Goal: Task Accomplishment & Management: Manage account settings

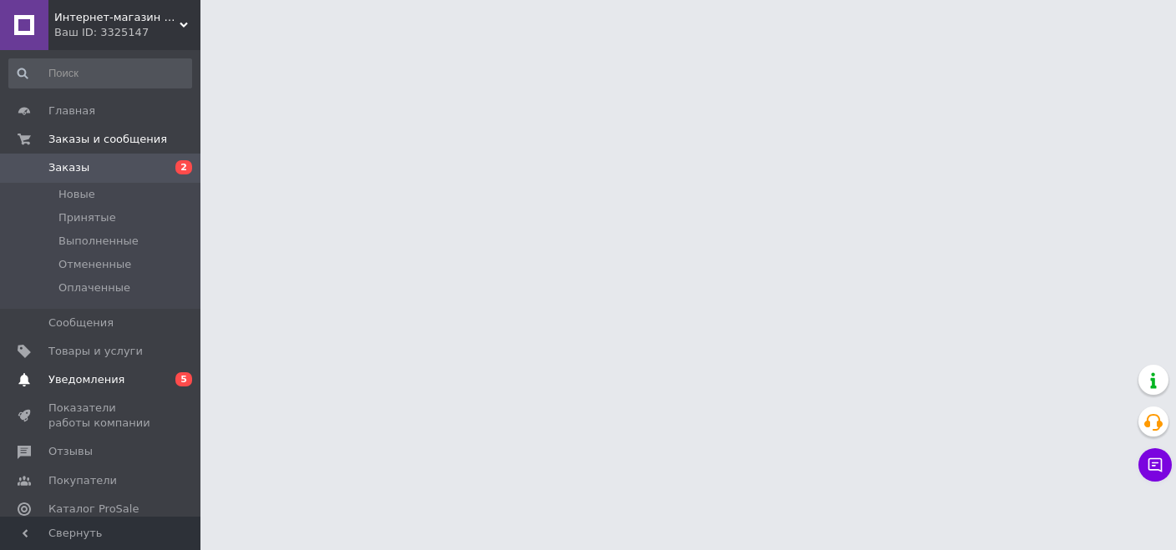
click at [99, 379] on span "Уведомления" at bounding box center [86, 379] width 76 height 15
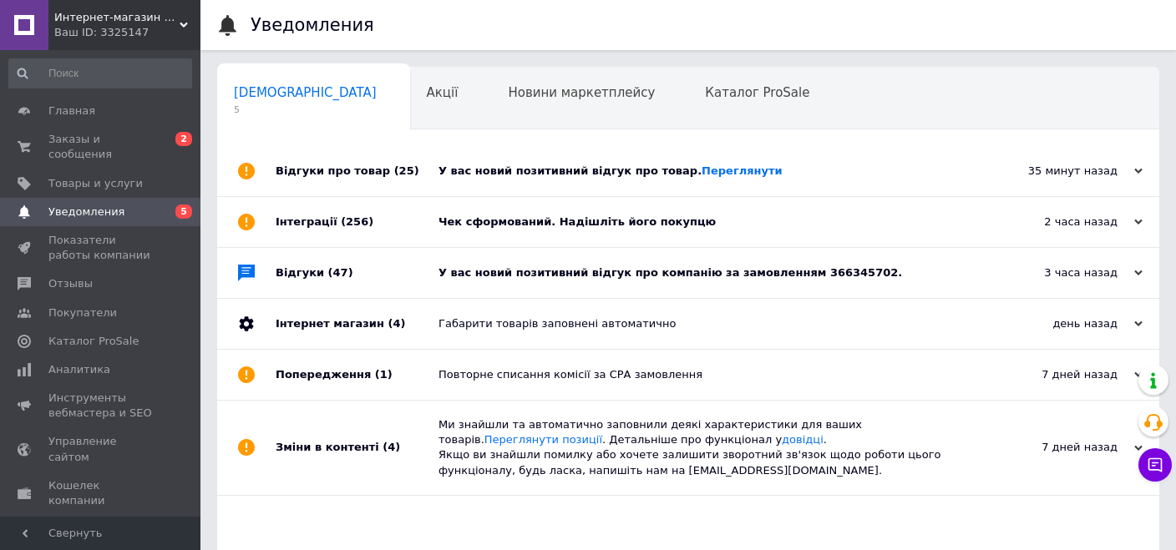
click at [661, 276] on div "У вас новий позитивний відгук про компанію за замовленням 366345702." at bounding box center [706, 273] width 537 height 15
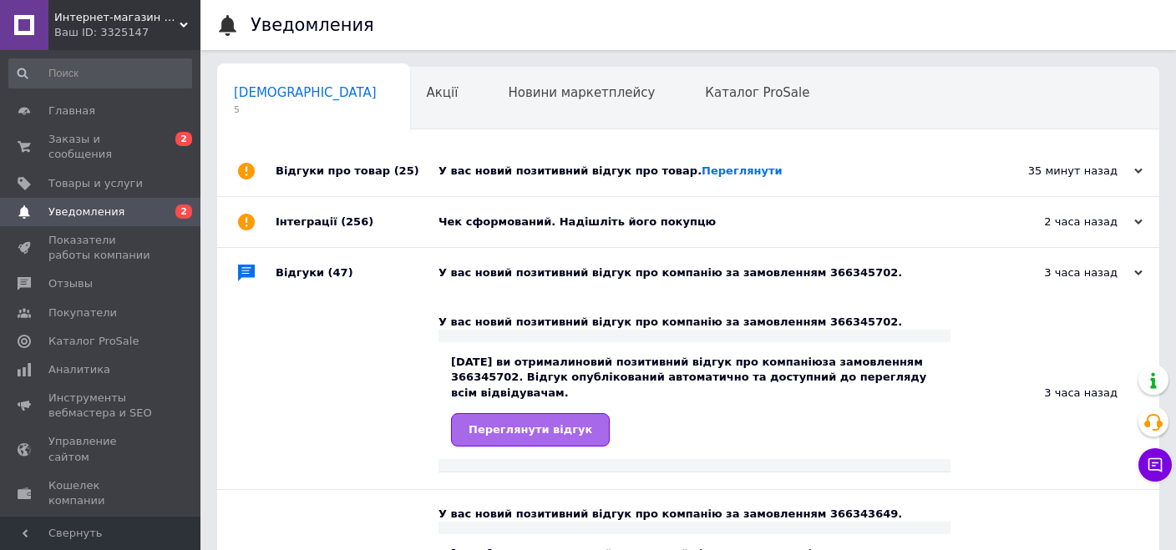
click at [554, 439] on link "Переглянути відгук" at bounding box center [530, 429] width 159 height 33
click at [707, 166] on link "Переглянути" at bounding box center [741, 170] width 81 height 13
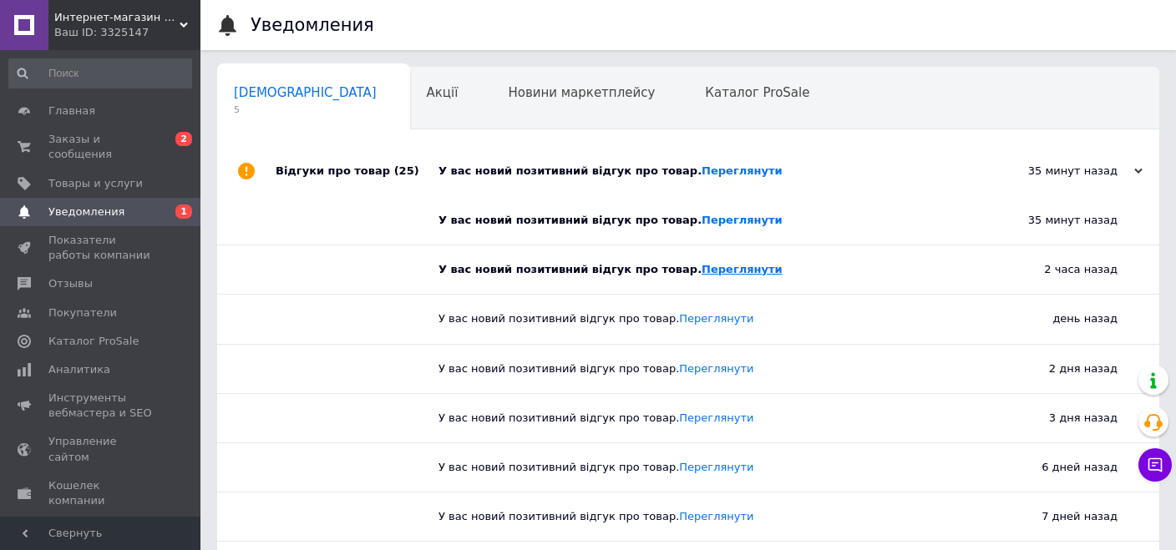
click at [706, 271] on link "Переглянути" at bounding box center [741, 269] width 81 height 13
click at [124, 137] on span "Заказы и сообщения" at bounding box center [101, 147] width 106 height 30
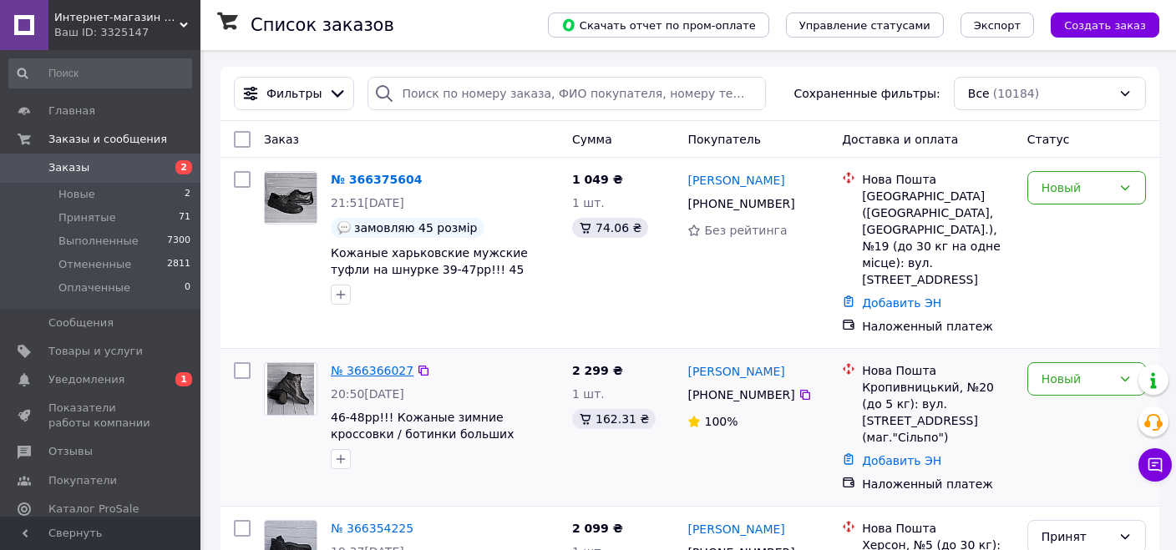
click at [357, 364] on link "№ 366366027" at bounding box center [372, 370] width 83 height 13
click at [94, 382] on span "Уведомления" at bounding box center [86, 379] width 76 height 15
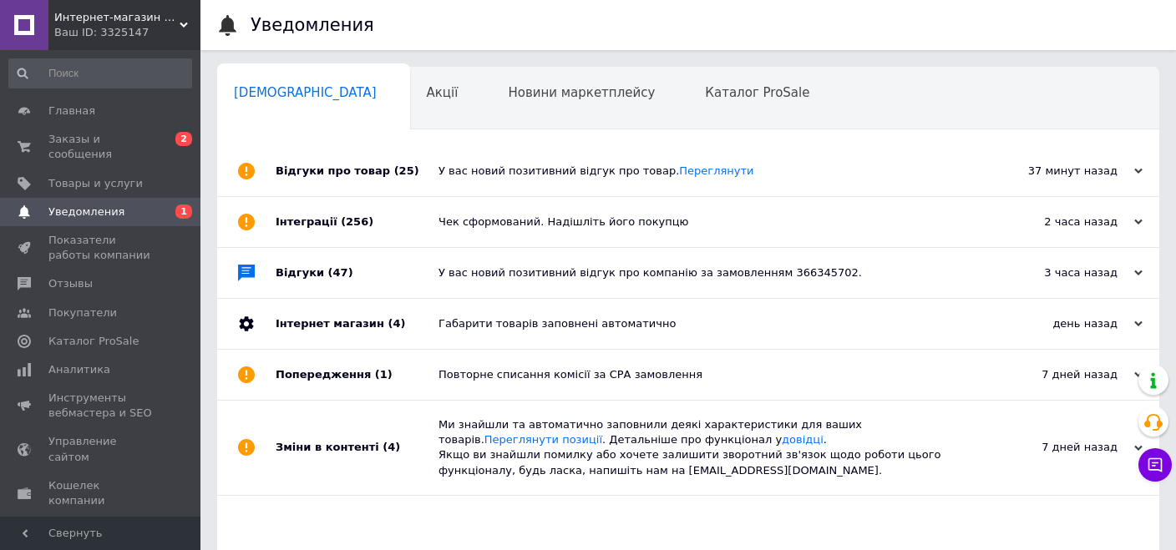
click at [553, 175] on div "У вас новий позитивний відгук про товар. [GEOGRAPHIC_DATA]" at bounding box center [706, 171] width 537 height 15
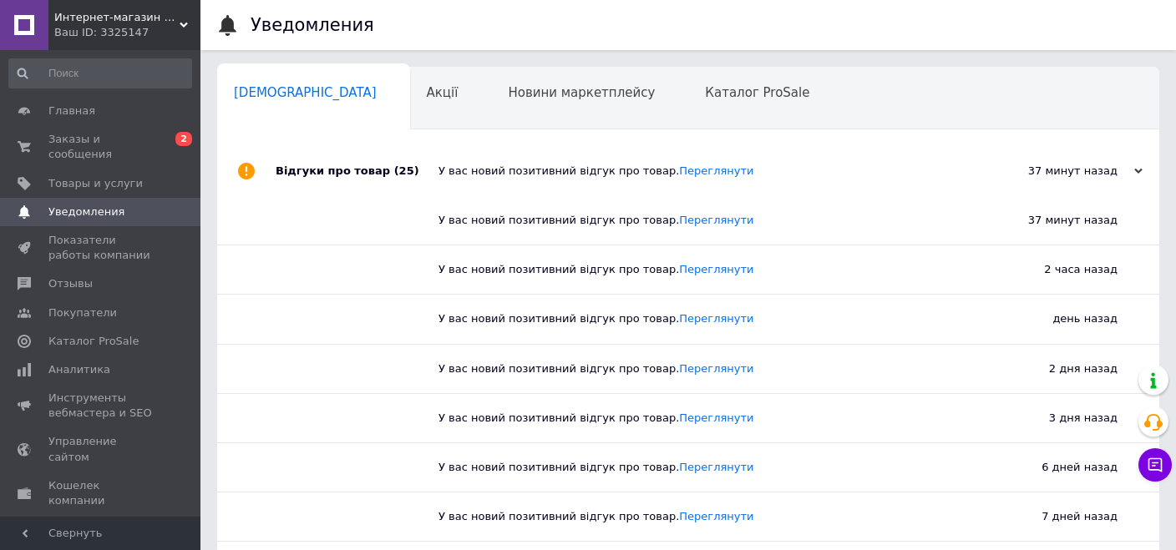
click at [541, 172] on div "У вас новий позитивний відгук про товар. [GEOGRAPHIC_DATA]" at bounding box center [706, 171] width 537 height 15
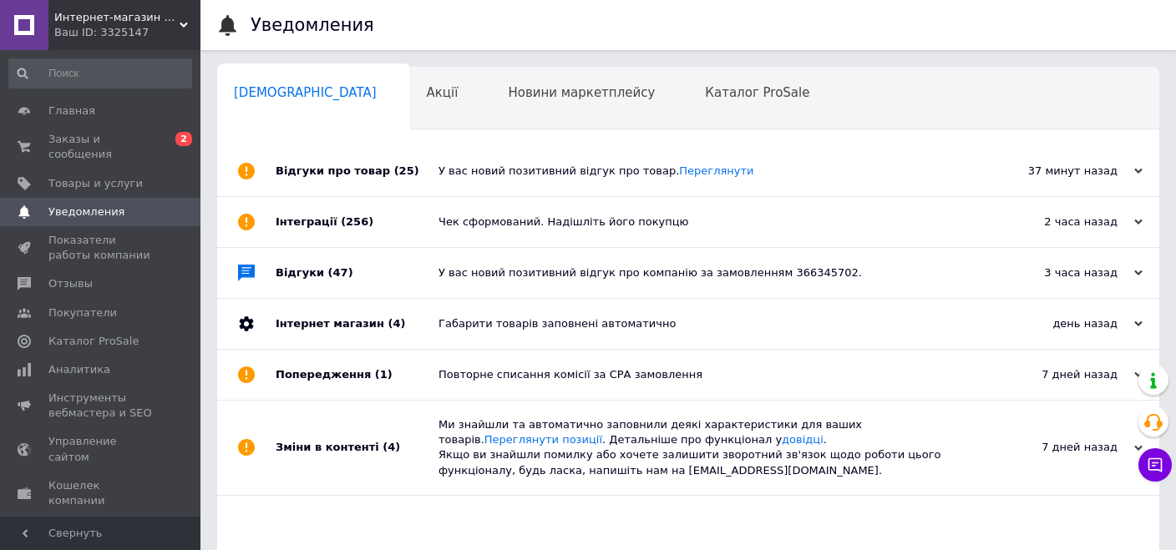
click at [529, 218] on div "Чек сформований. Надішліть його покупцю" at bounding box center [706, 222] width 537 height 15
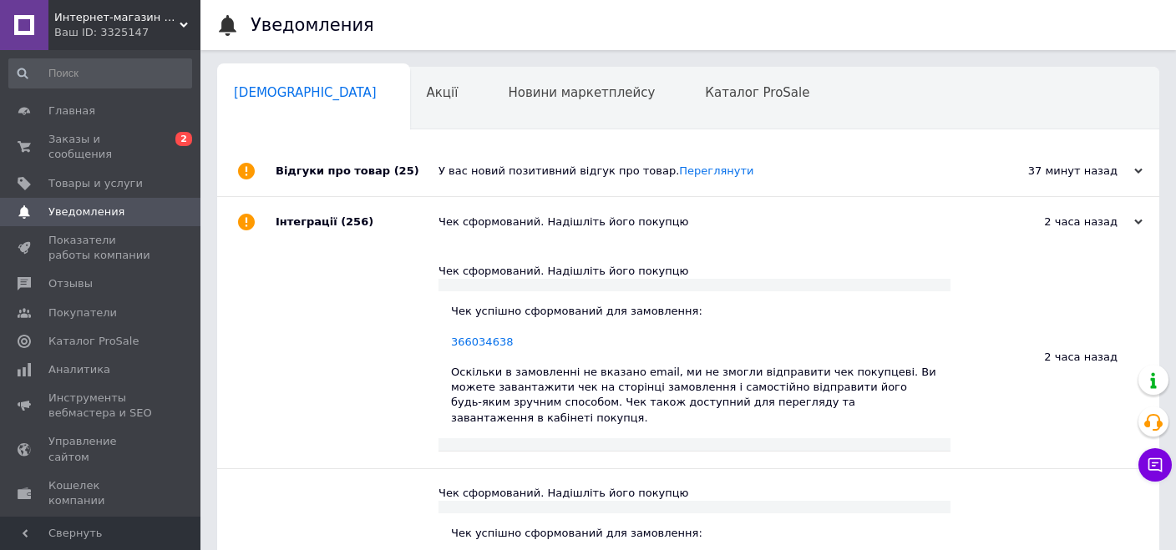
click at [539, 230] on div "Чек сформований. Надішліть його покупцю" at bounding box center [706, 222] width 537 height 15
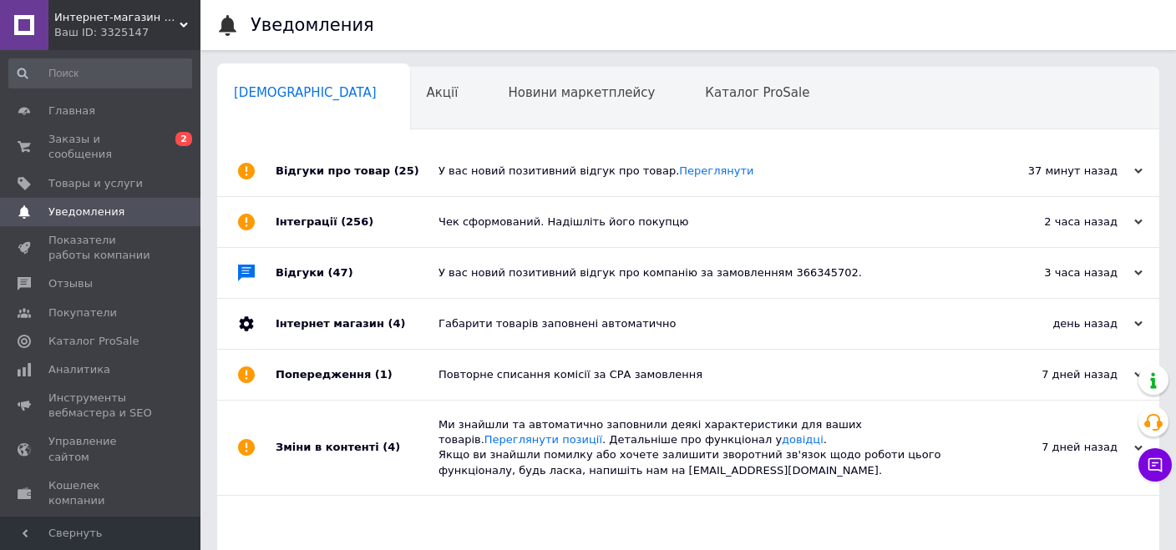
click at [536, 270] on div "У вас новий позитивний відгук про компанію за замовленням 366345702." at bounding box center [706, 273] width 537 height 15
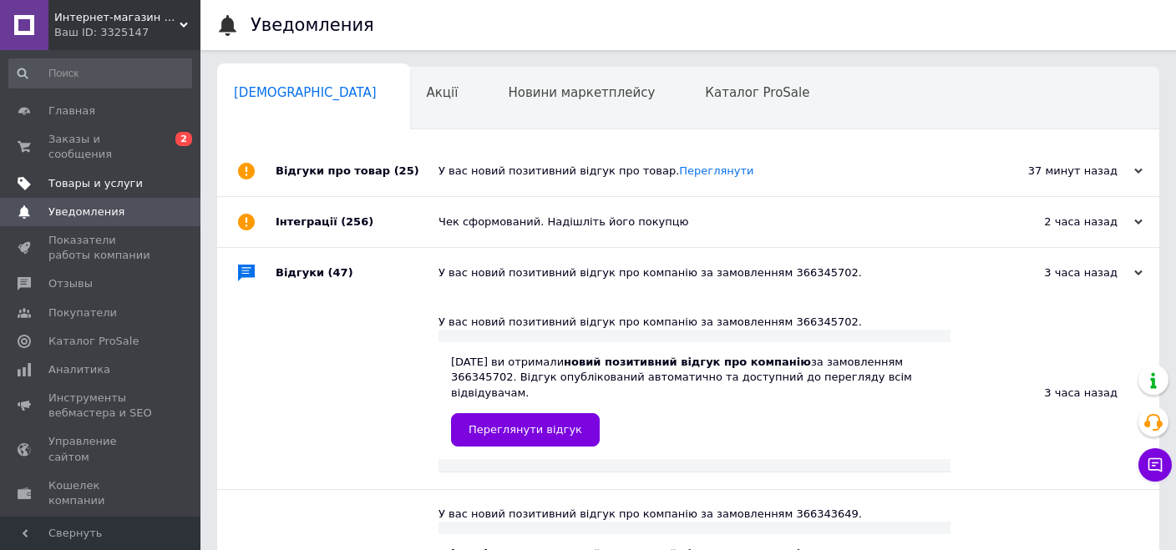
click at [125, 176] on span "Товары и услуги" at bounding box center [95, 183] width 94 height 15
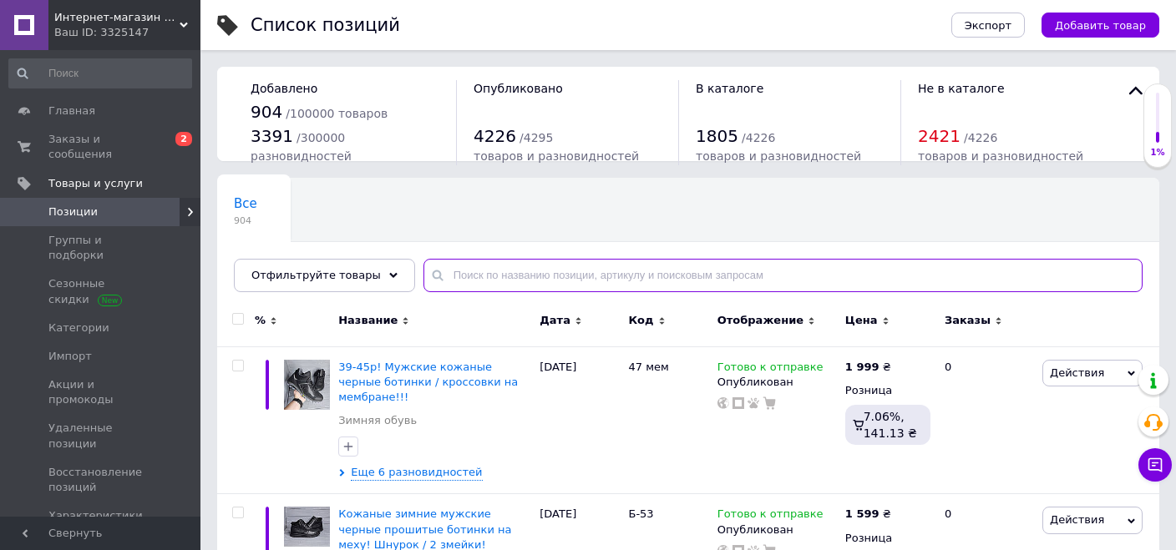
click at [503, 281] on input "text" at bounding box center [782, 275] width 719 height 33
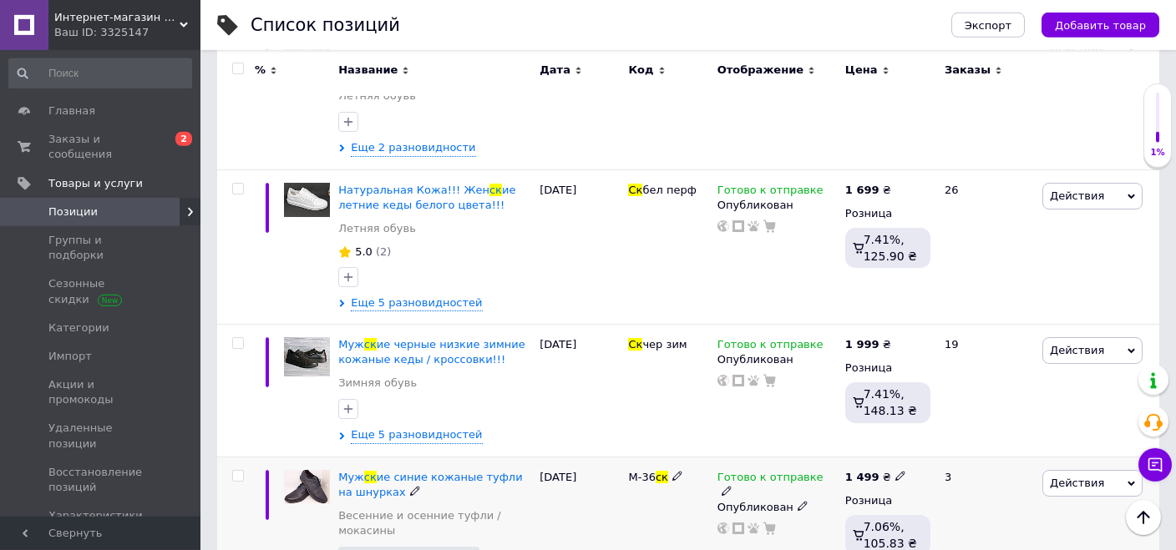
scroll to position [429, 0]
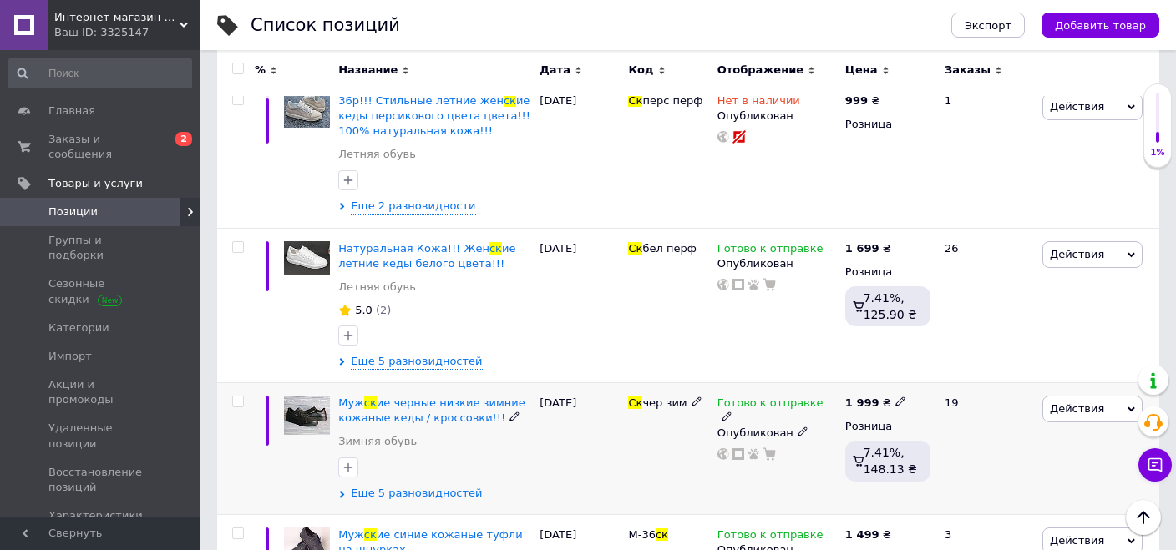
click at [408, 486] on span "Еще 5 разновидностей" at bounding box center [416, 493] width 131 height 15
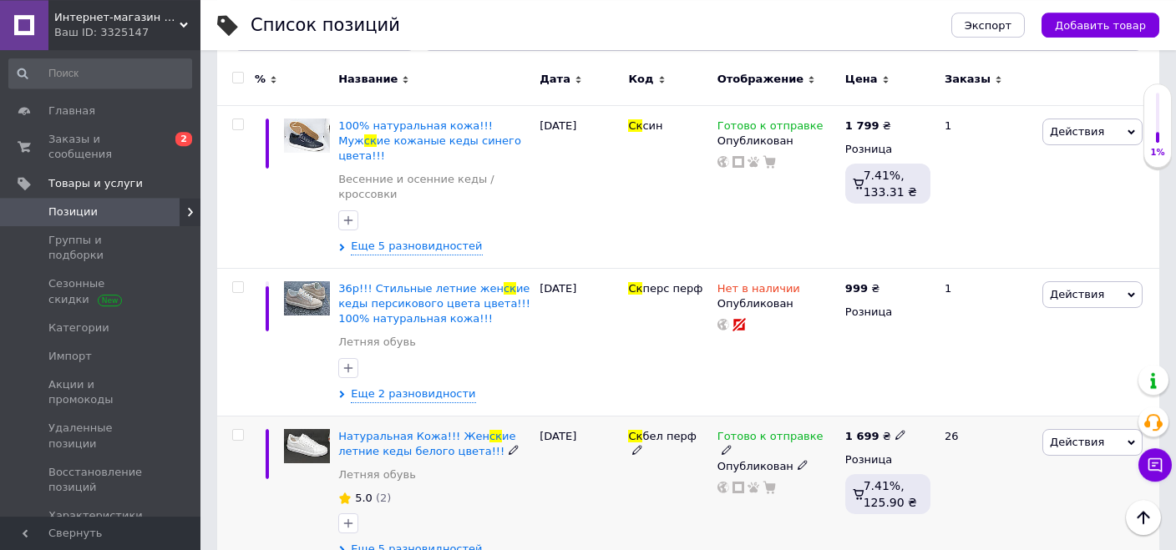
scroll to position [76, 0]
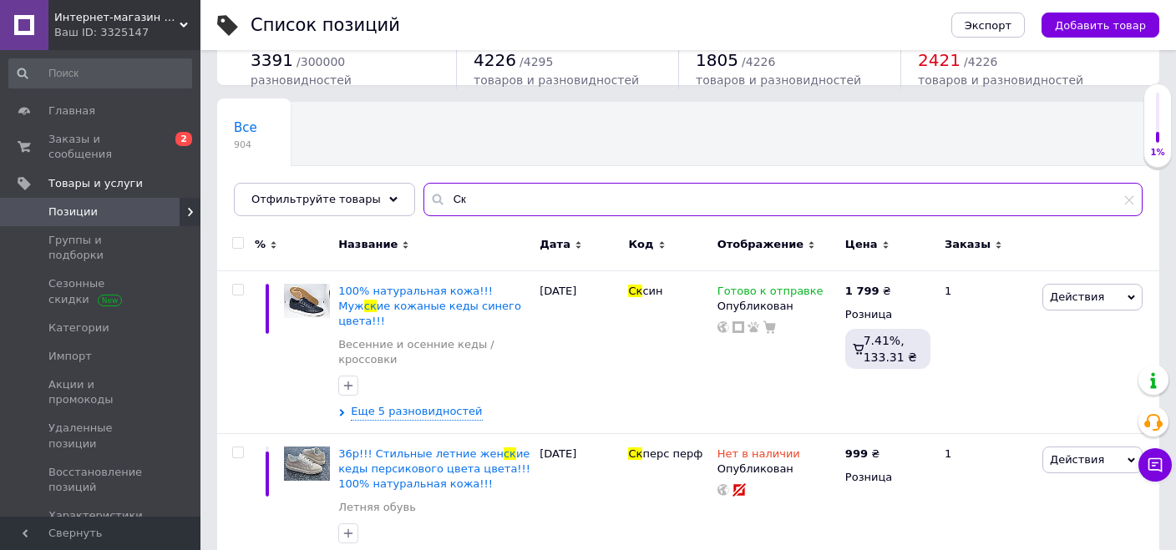
drag, startPoint x: 466, startPoint y: 201, endPoint x: 314, endPoint y: 157, distance: 158.3
click at [423, 183] on input "Ск" at bounding box center [782, 199] width 719 height 33
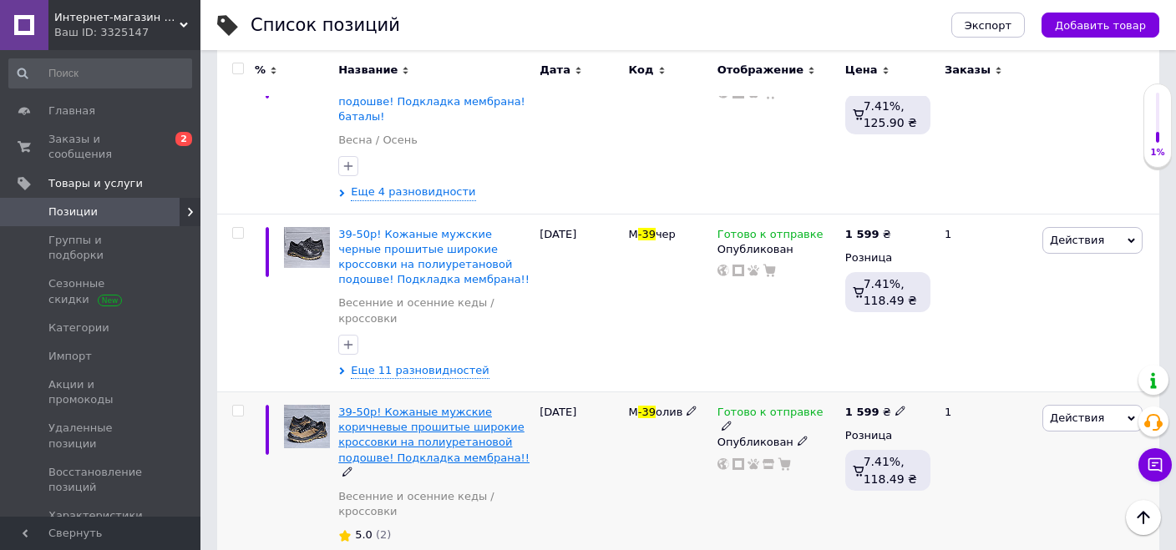
scroll to position [2721, 0]
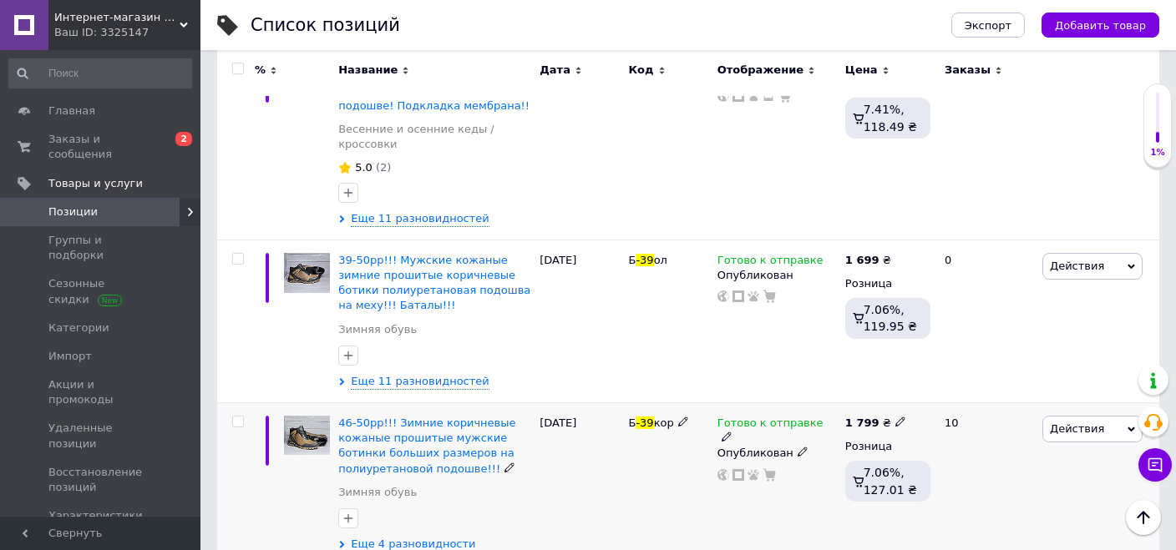
click at [410, 537] on span "Еще 4 разновидности" at bounding box center [413, 544] width 124 height 15
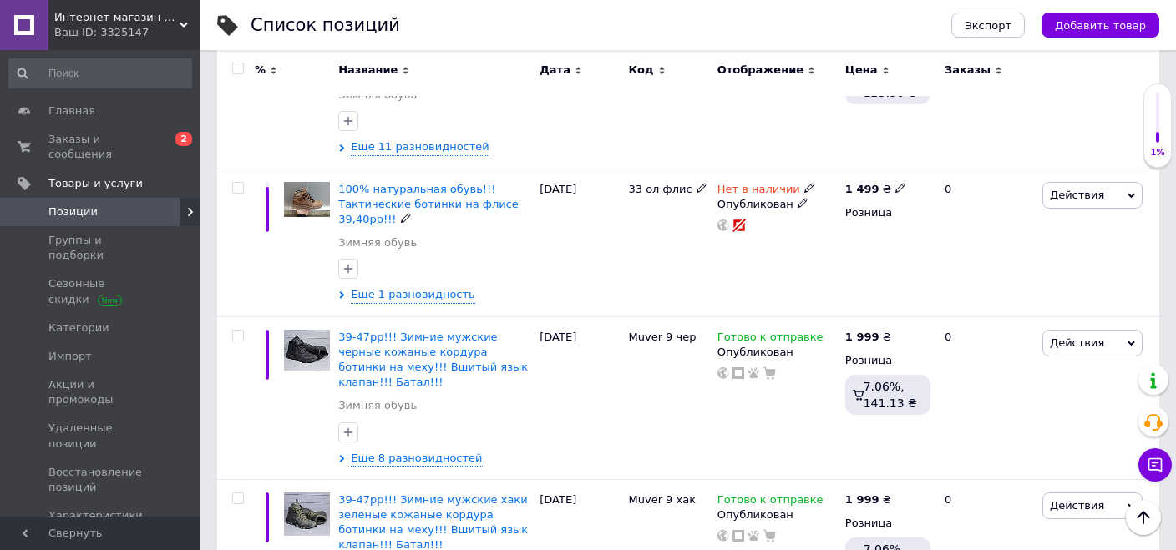
scroll to position [0, 0]
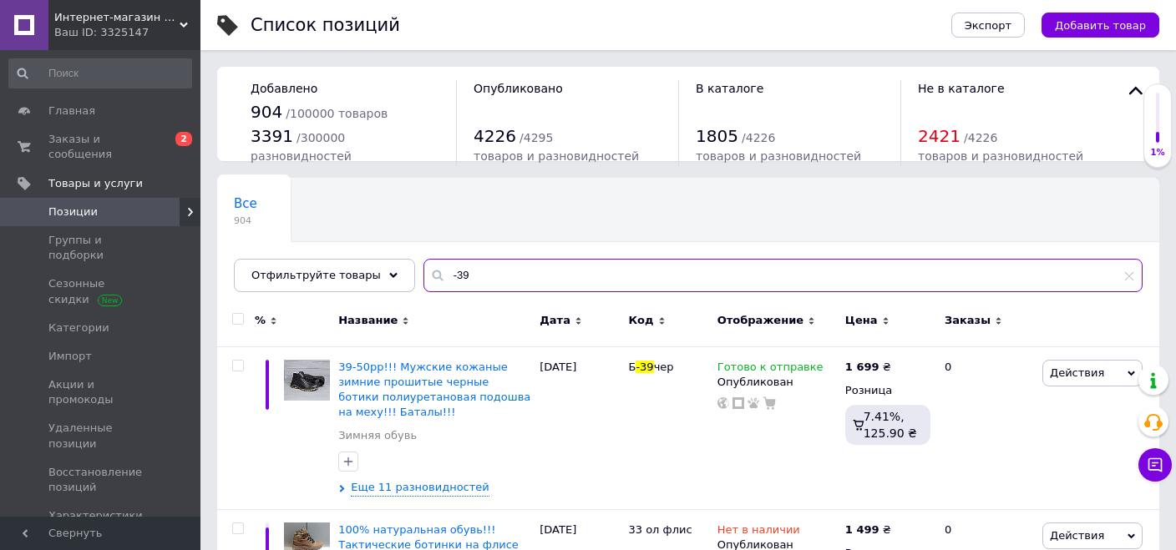
drag, startPoint x: 428, startPoint y: 272, endPoint x: 394, endPoint y: 250, distance: 41.0
click at [423, 259] on input "-39" at bounding box center [782, 275] width 719 height 33
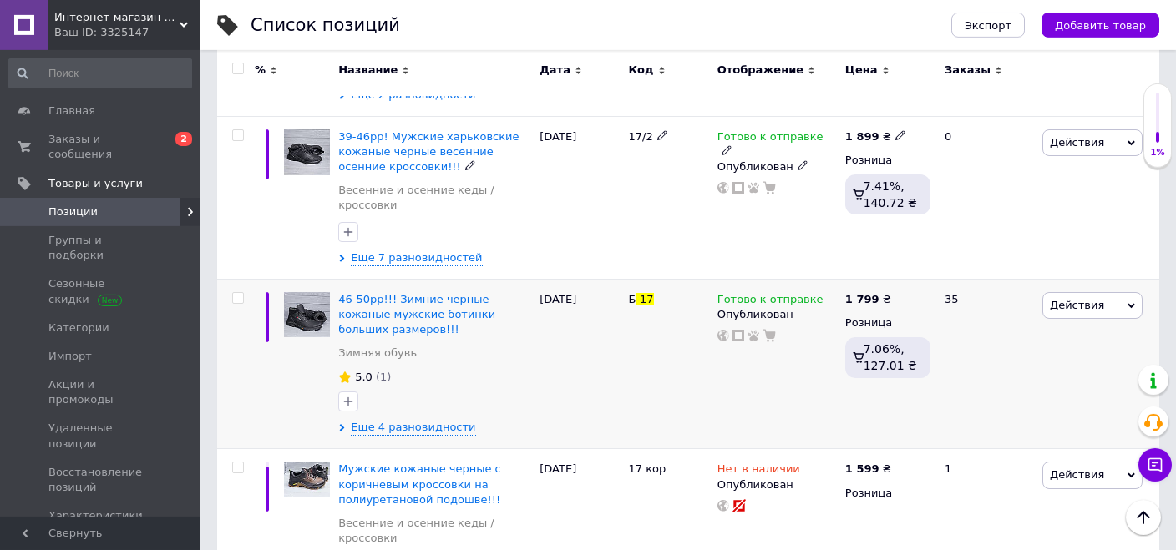
scroll to position [793, 0]
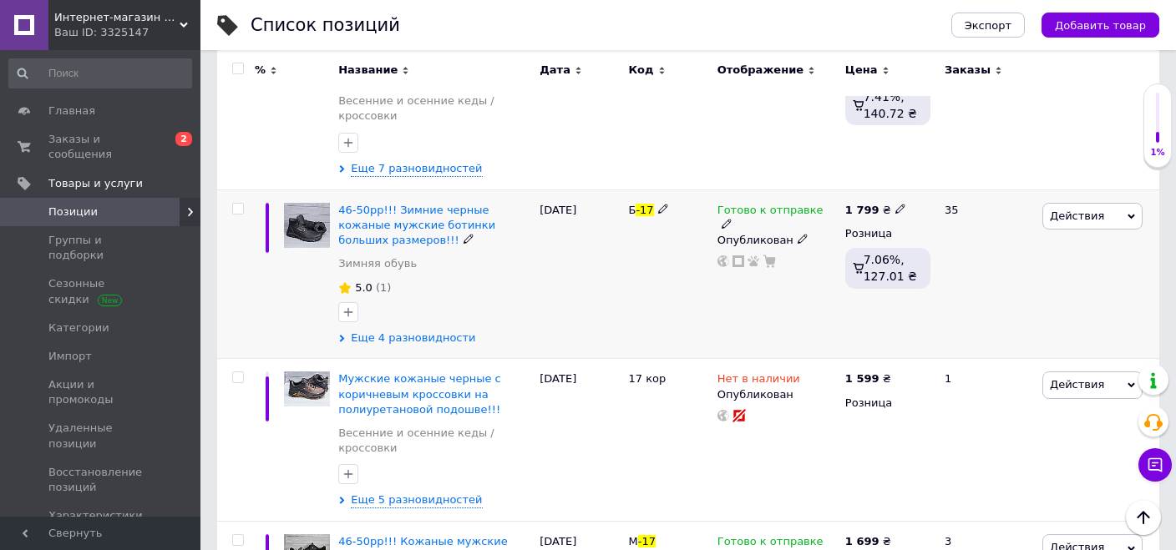
click at [391, 331] on span "Еще 4 разновидности" at bounding box center [413, 338] width 124 height 15
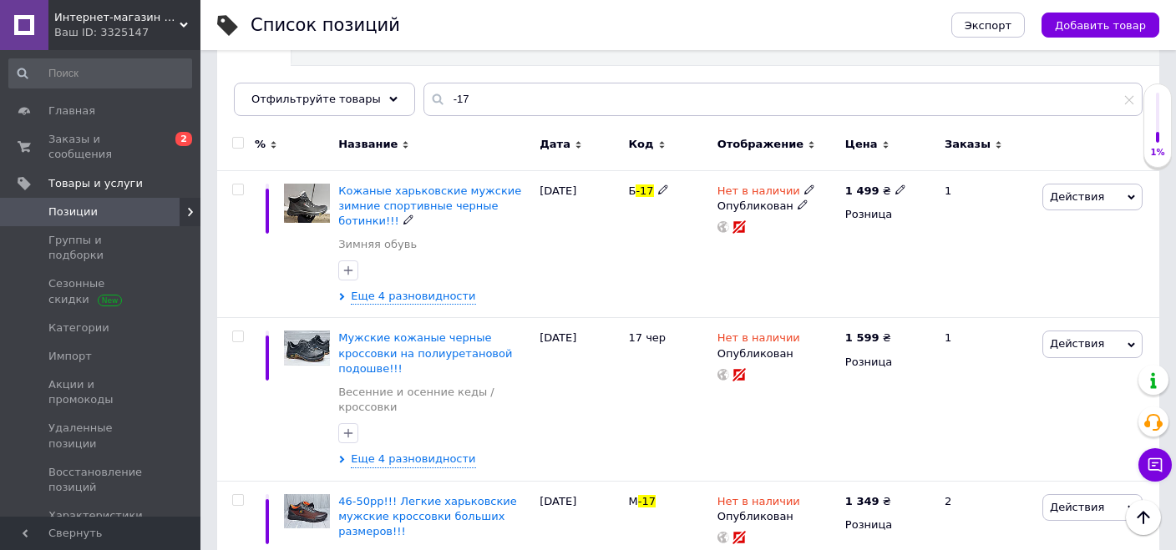
scroll to position [0, 0]
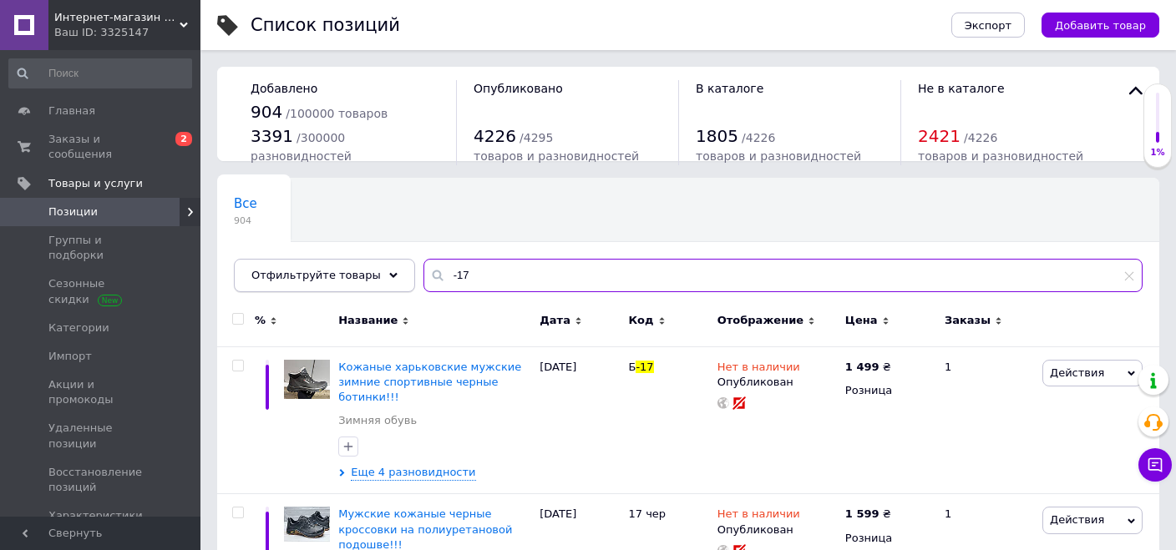
drag, startPoint x: 428, startPoint y: 281, endPoint x: 369, endPoint y: 262, distance: 62.3
click at [423, 272] on input "-17" at bounding box center [782, 275] width 719 height 33
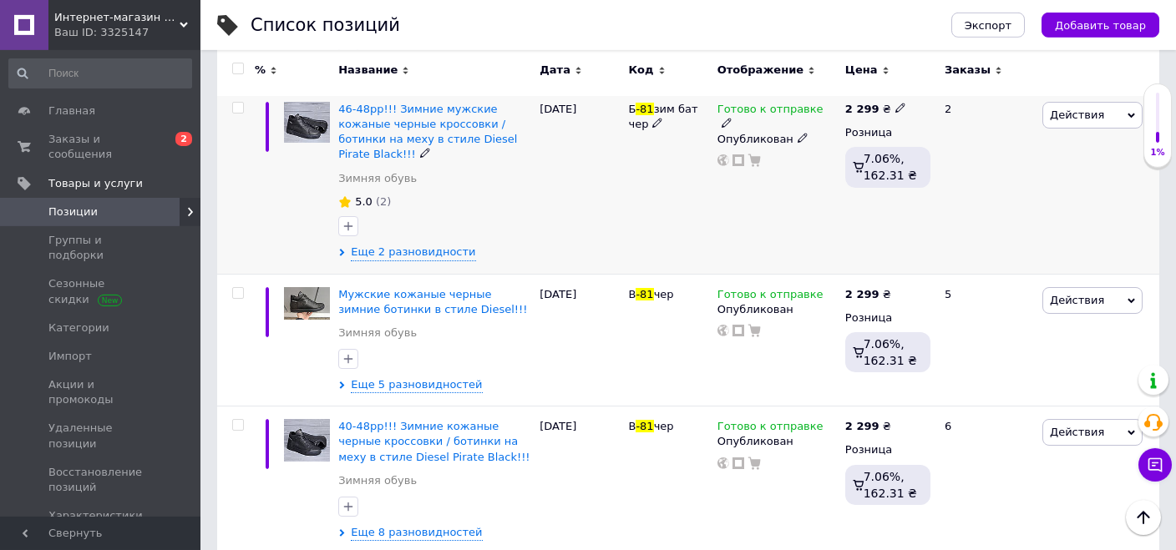
scroll to position [2188, 0]
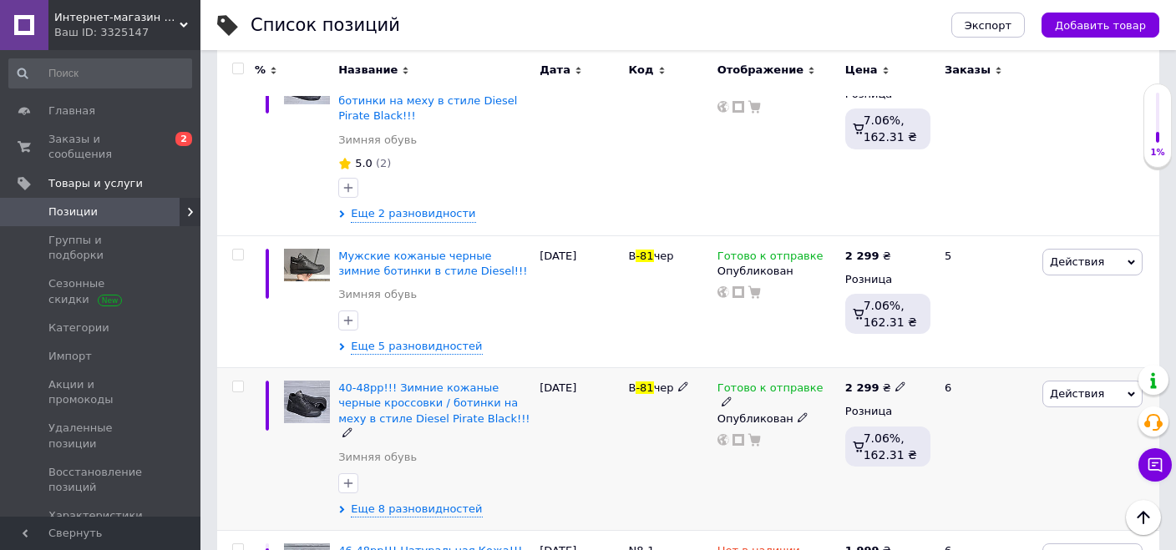
type input "-81"
click at [308, 381] on img at bounding box center [307, 402] width 46 height 43
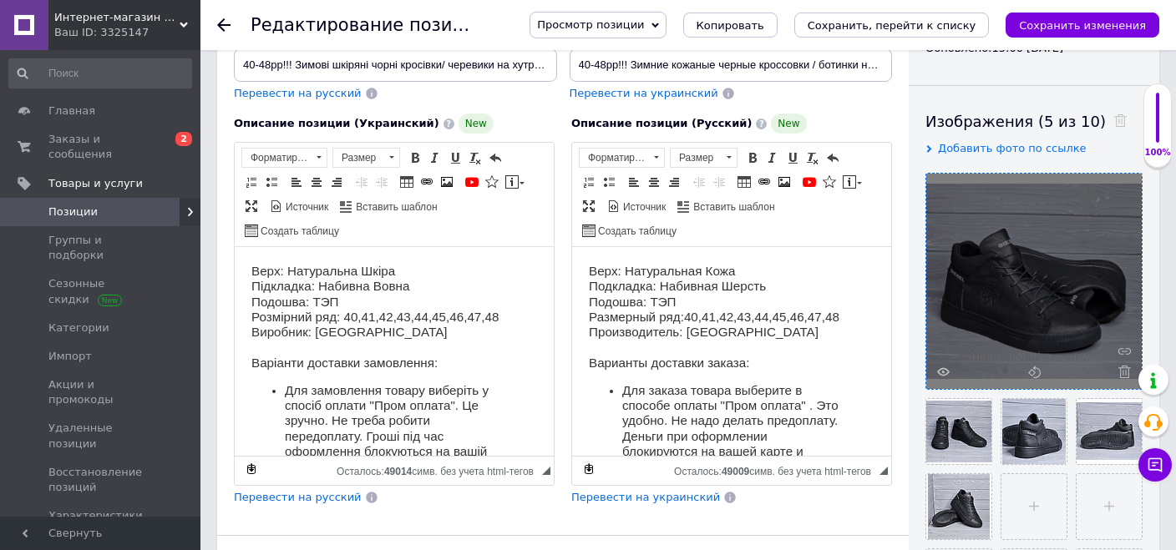
scroll to position [264, 0]
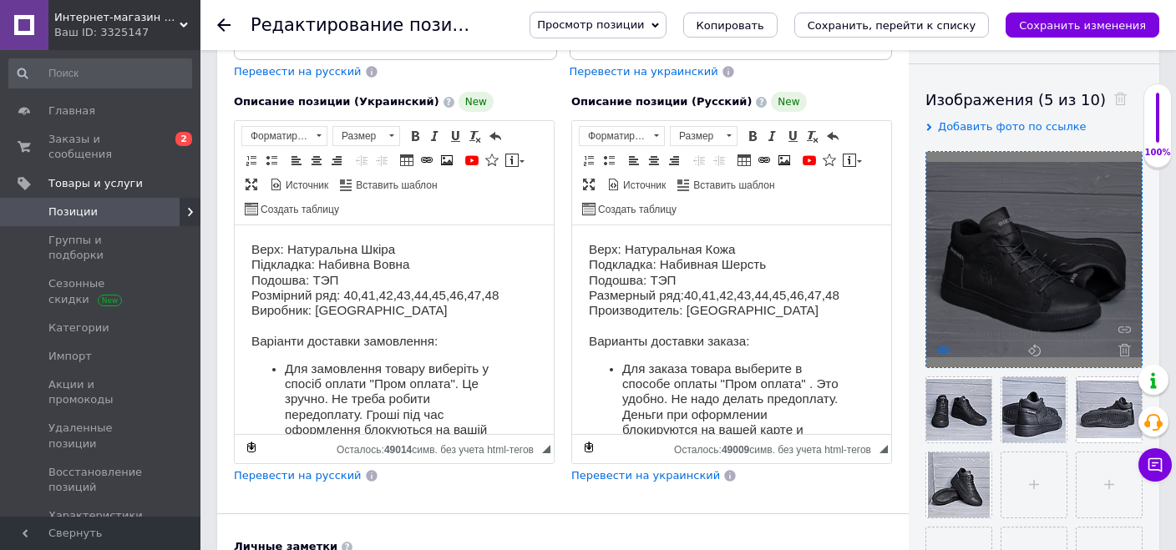
click at [938, 347] on use at bounding box center [943, 350] width 13 height 8
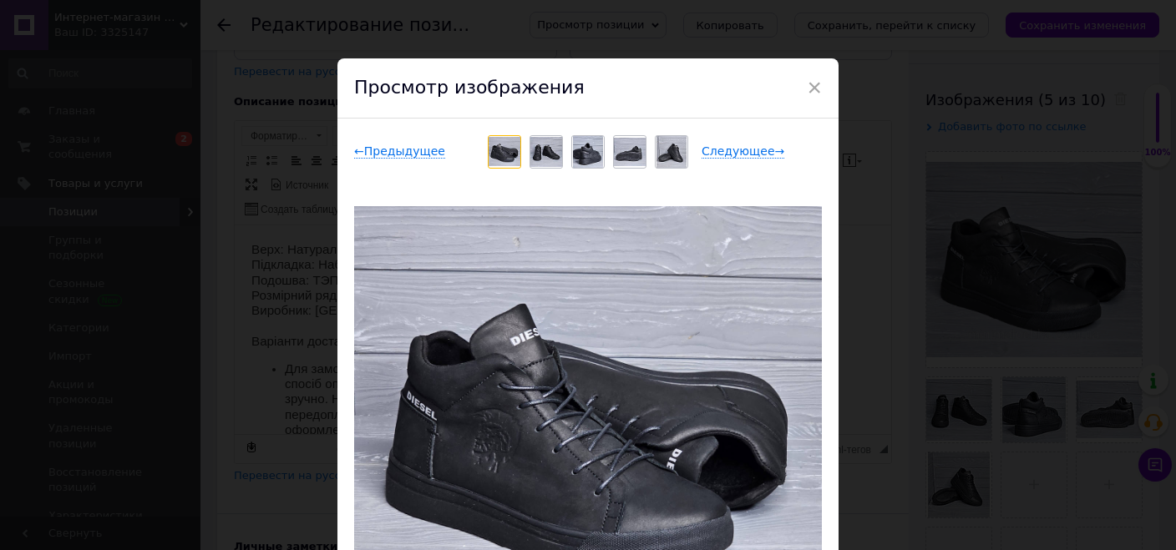
scroll to position [0, 0]
click at [814, 83] on span "×" at bounding box center [814, 87] width 15 height 28
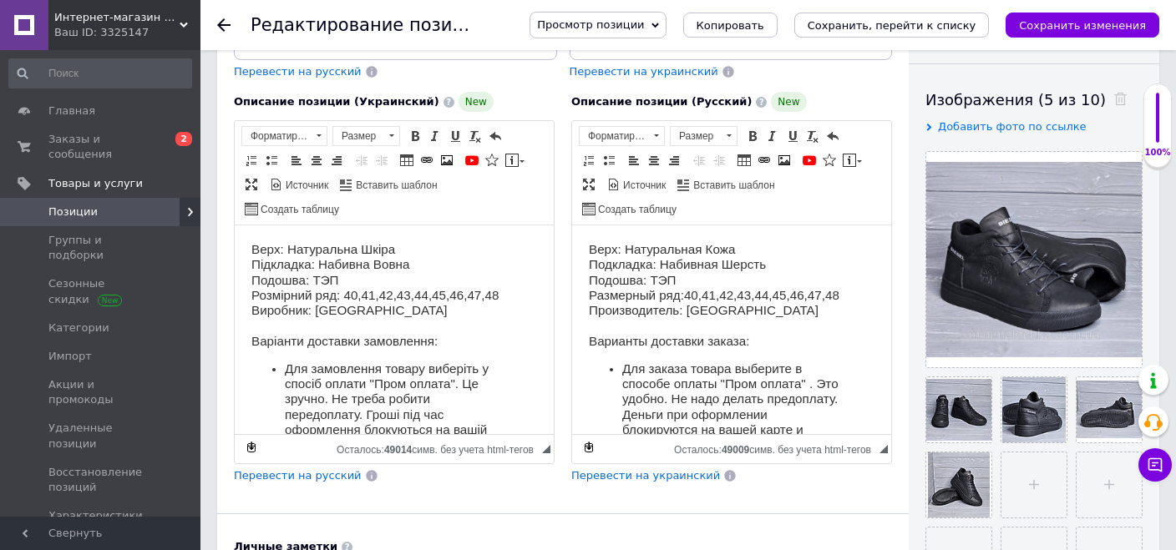
click at [120, 208] on link "Позиции" at bounding box center [100, 212] width 200 height 28
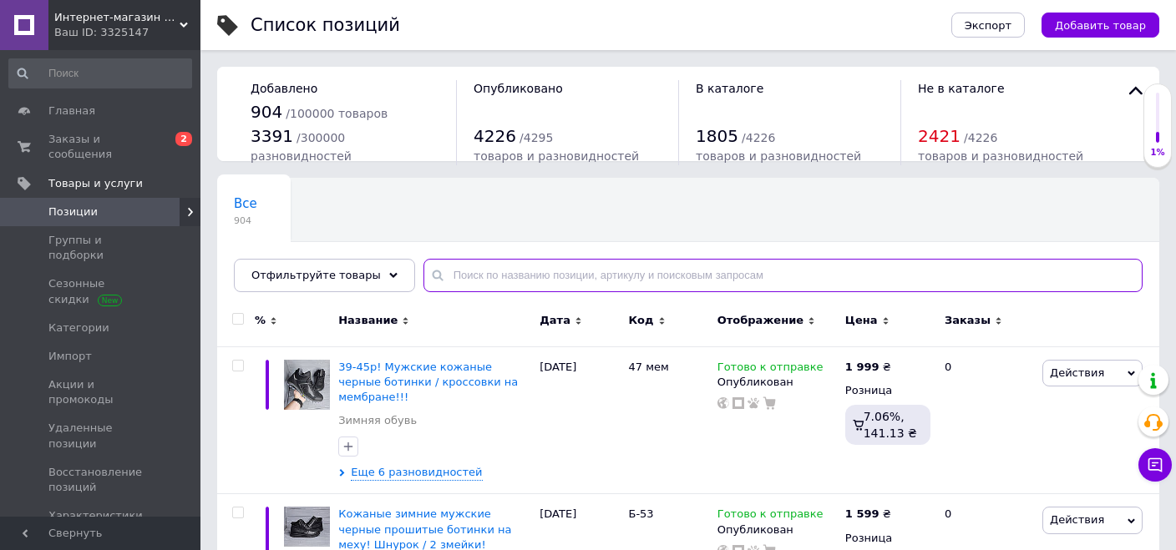
click at [484, 280] on input "text" at bounding box center [782, 275] width 719 height 33
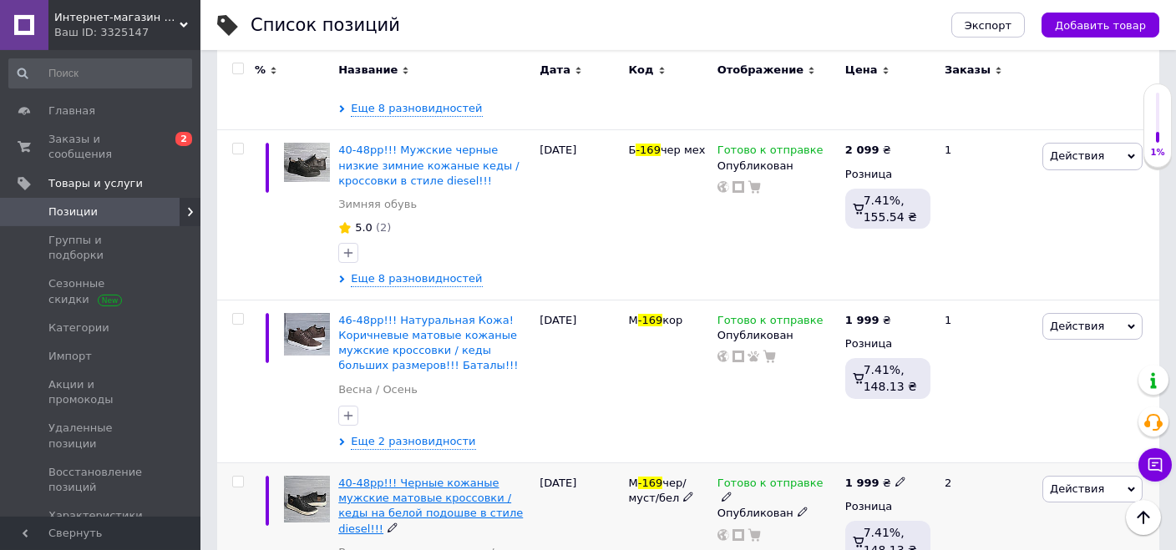
scroll to position [352, 0]
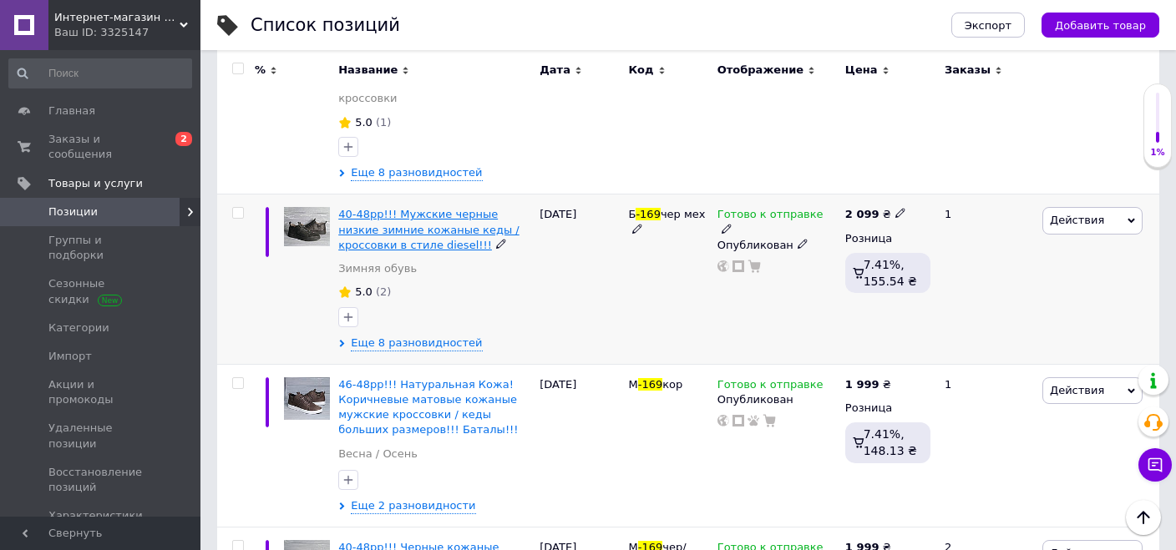
type input "-169"
click at [403, 213] on span "40-48рр!!! Мужские черные низкие зимние кожаные кеды / кроссовки в стиле diesel…" at bounding box center [428, 229] width 181 height 43
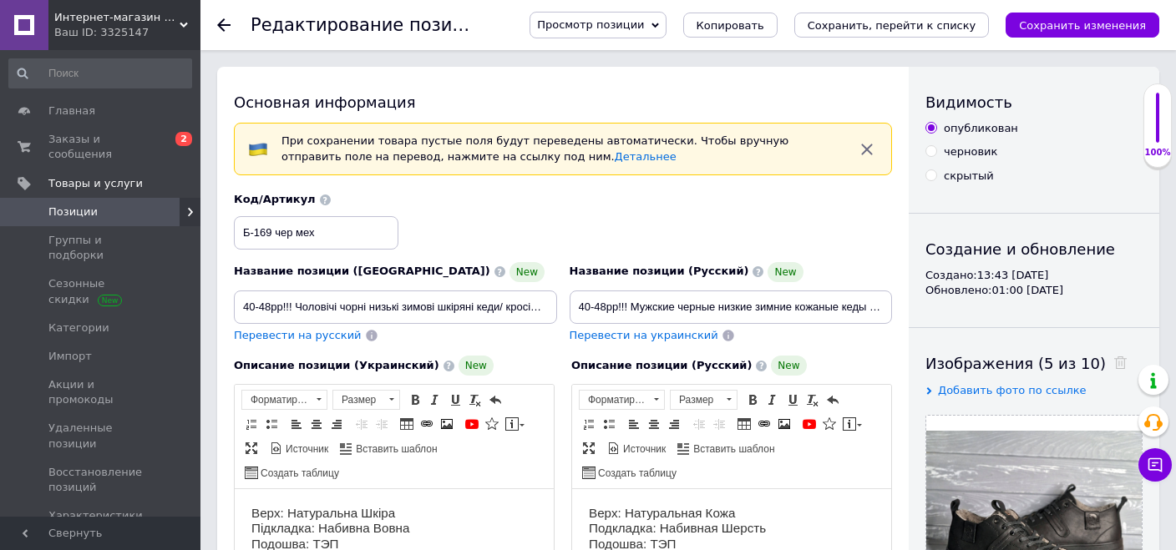
scroll to position [264, 0]
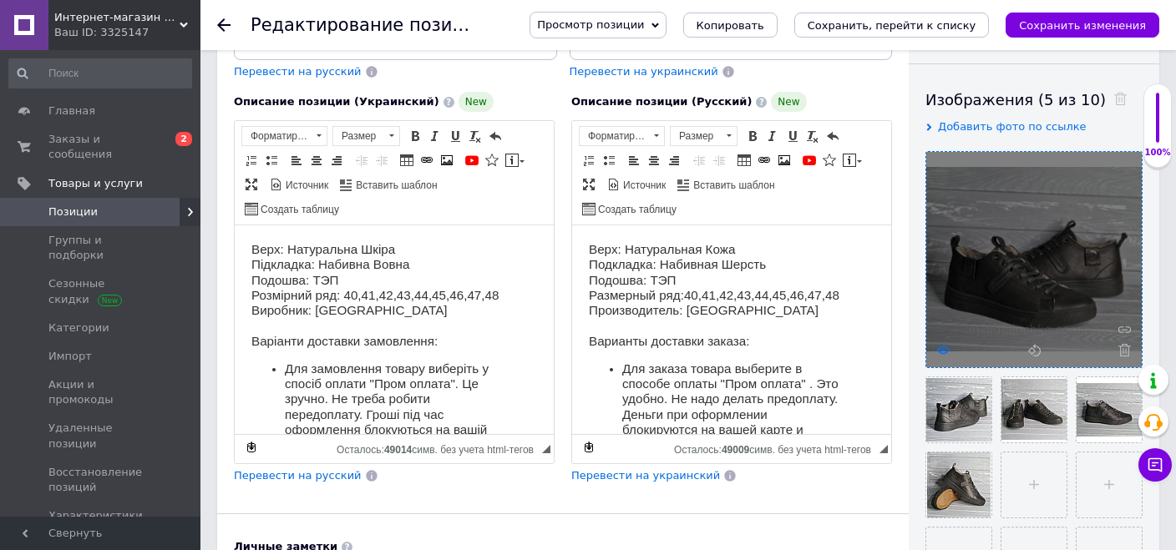
click at [942, 347] on icon at bounding box center [943, 350] width 13 height 13
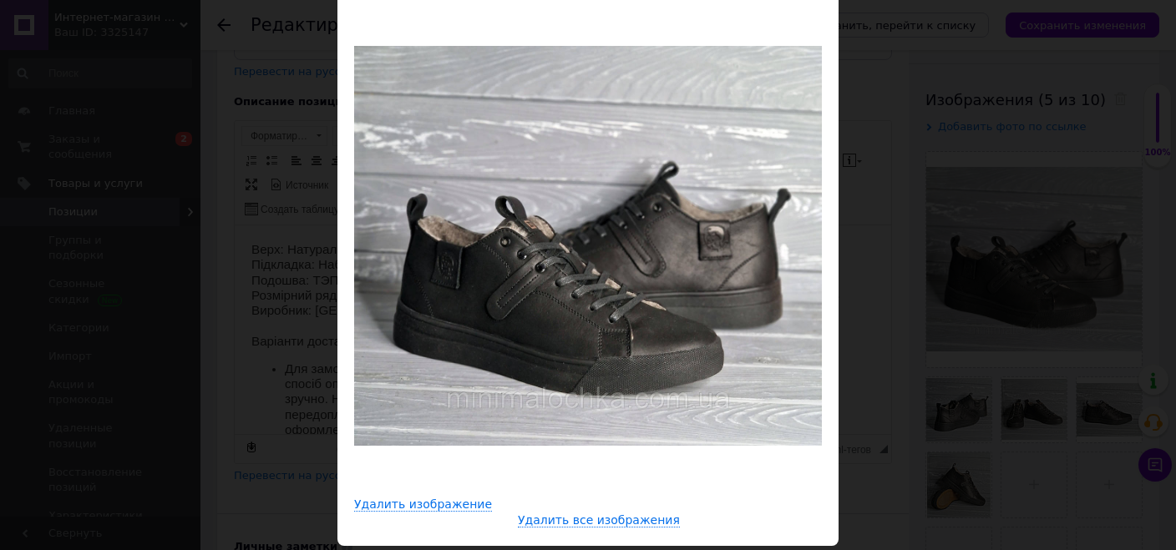
scroll to position [181, 0]
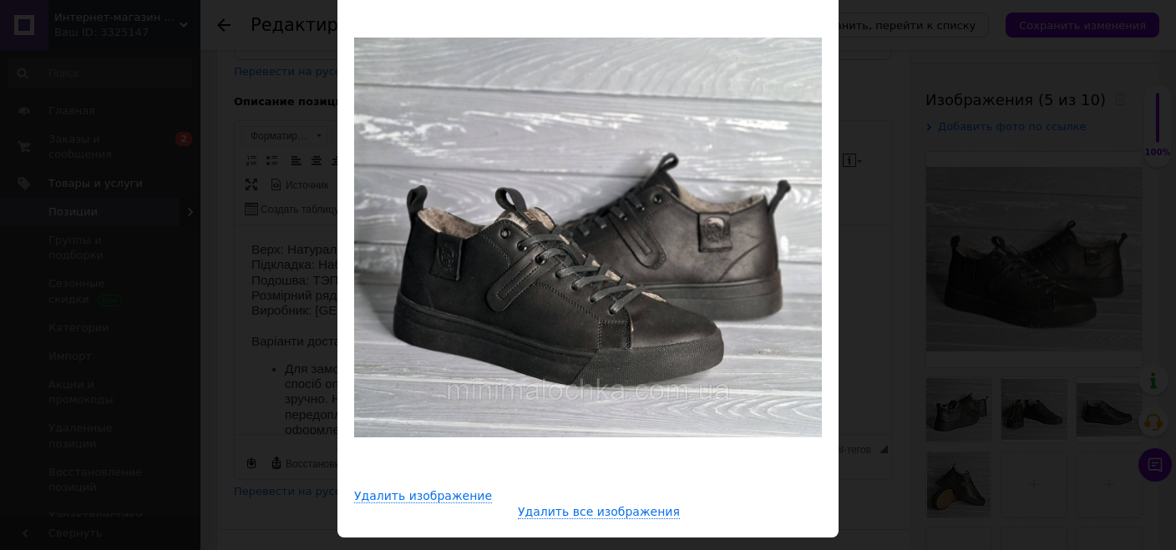
click at [250, 97] on div "× Просмотр изображения ← Предыдущее Следующее → Удалить изображение Удалить все…" at bounding box center [588, 275] width 1176 height 550
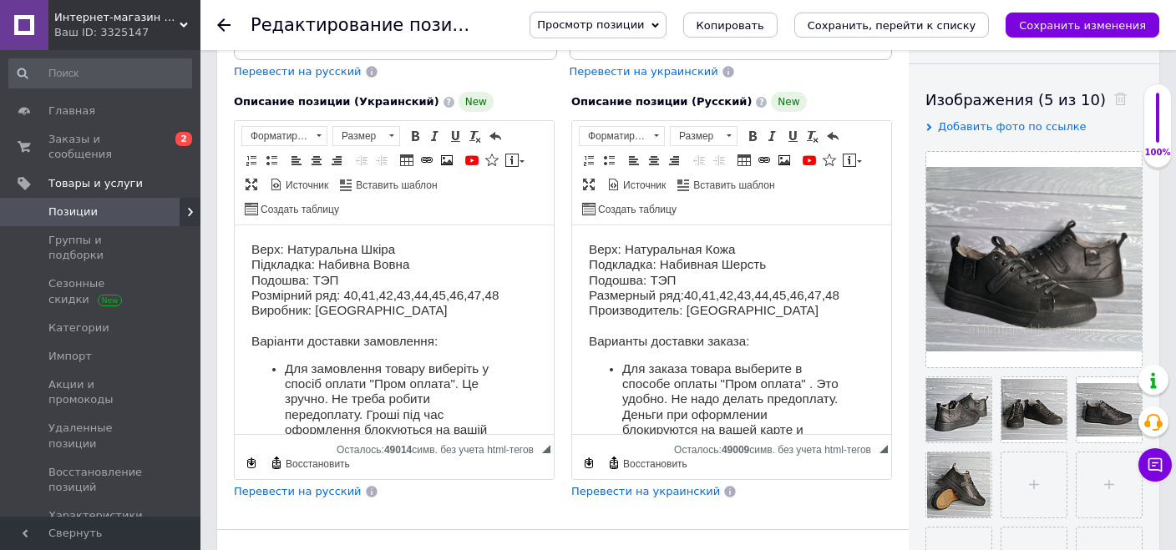
click at [142, 206] on link "Позиции" at bounding box center [100, 212] width 200 height 28
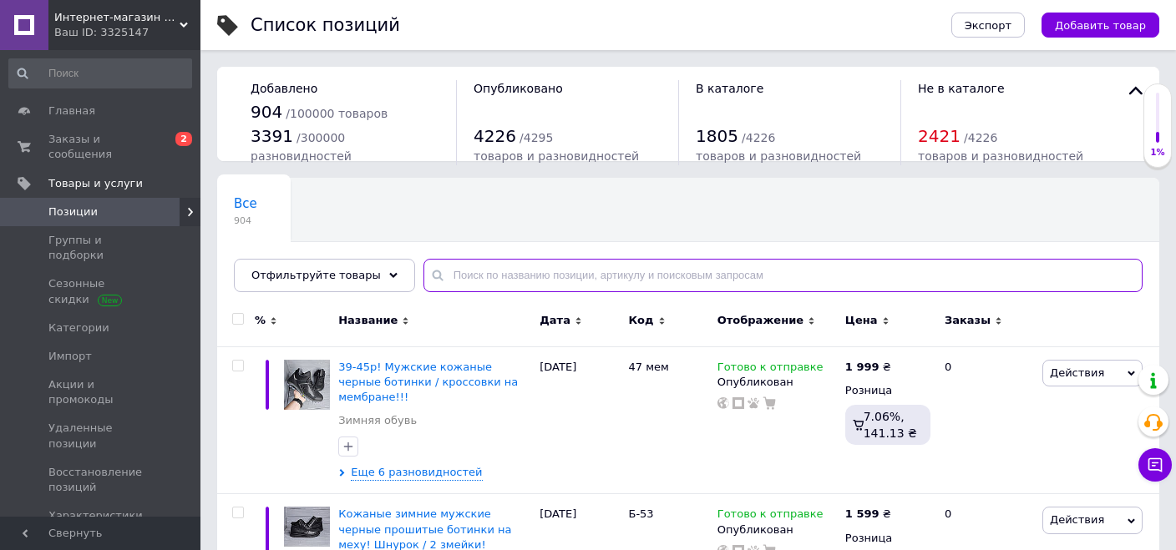
click at [487, 276] on input "text" at bounding box center [782, 275] width 719 height 33
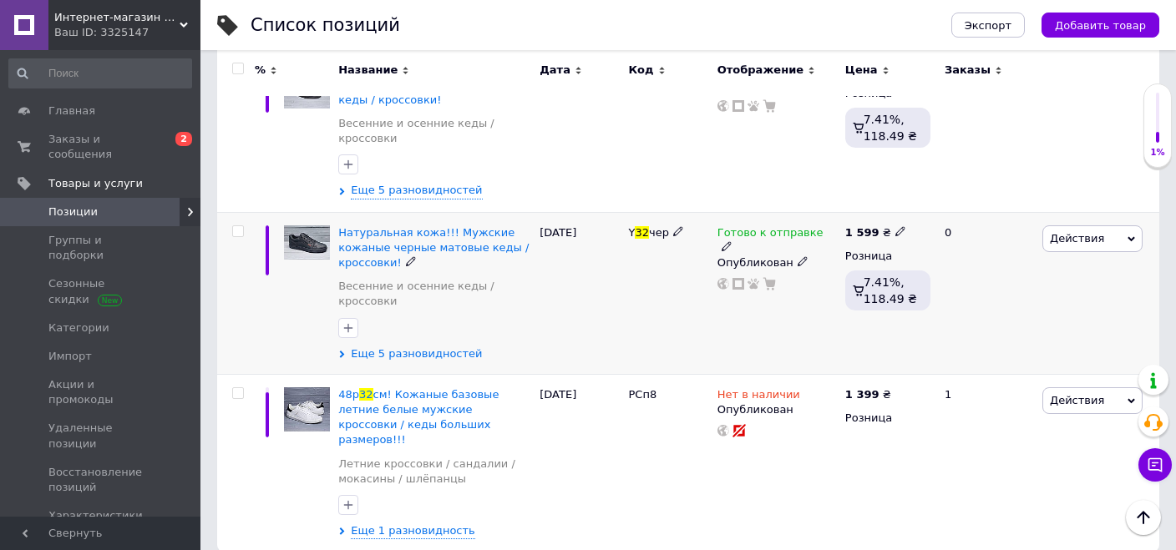
scroll to position [296, 0]
type input "32"
click at [410, 349] on span "Еще 5 разновидностей" at bounding box center [416, 354] width 131 height 15
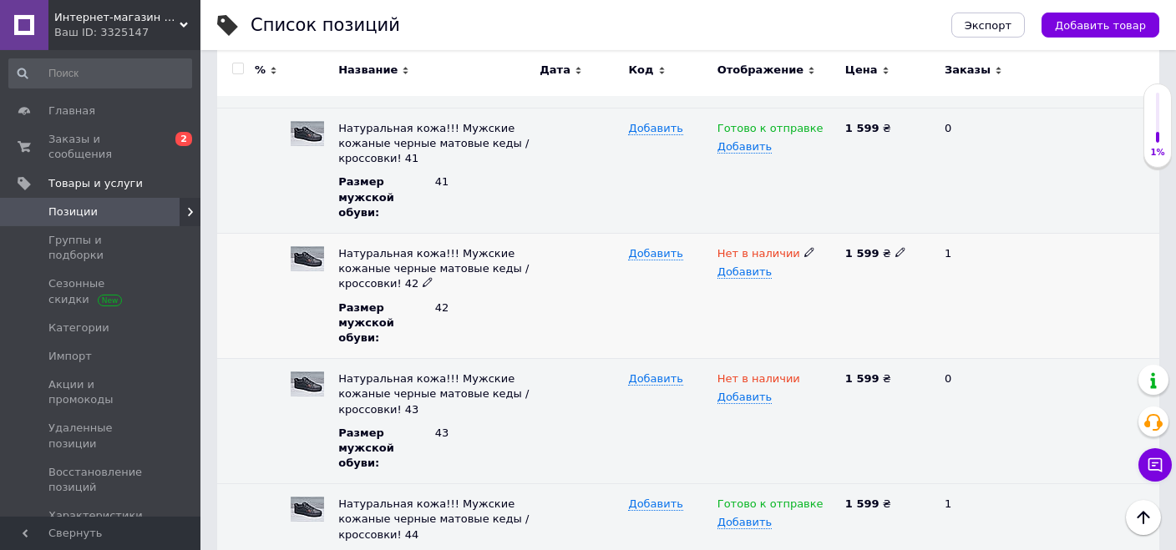
scroll to position [737, 0]
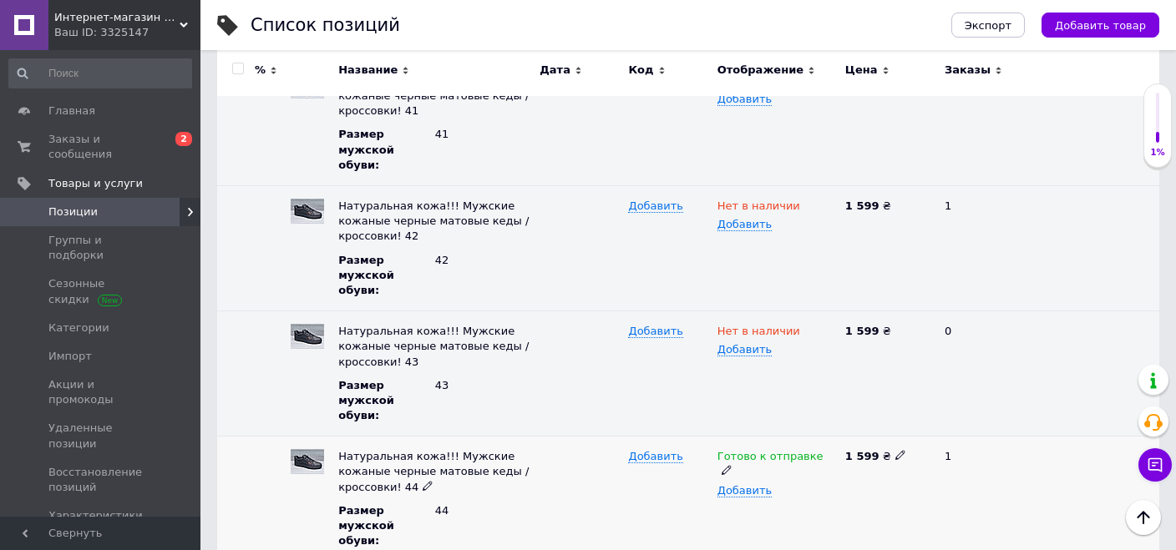
click at [731, 465] on icon at bounding box center [726, 470] width 10 height 10
click at [799, 516] on li "Нет в наличии" at bounding box center [773, 527] width 125 height 23
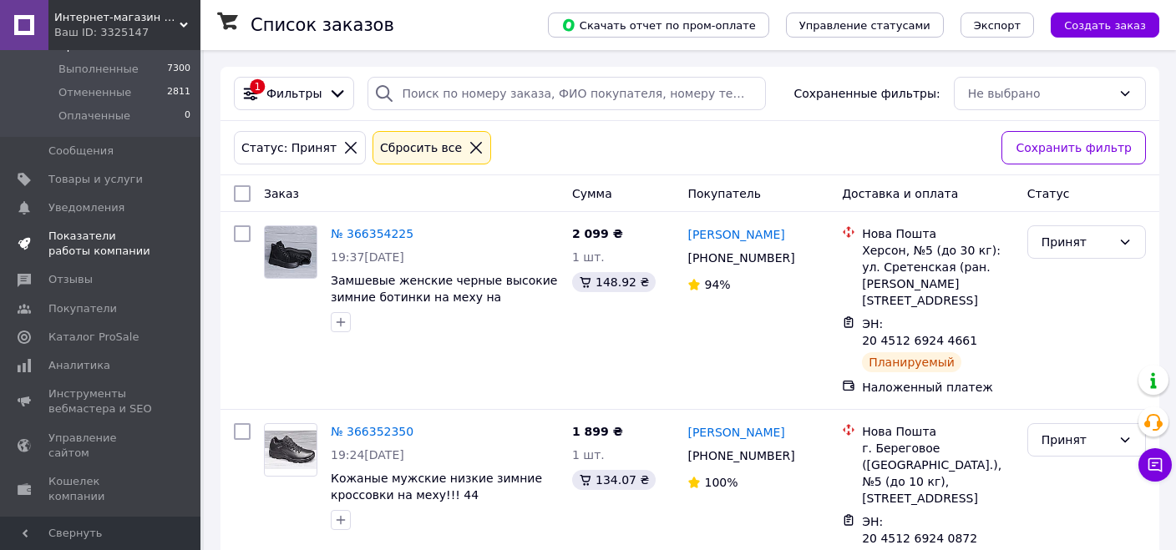
scroll to position [176, 0]
click at [80, 354] on link "Аналитика" at bounding box center [100, 361] width 200 height 28
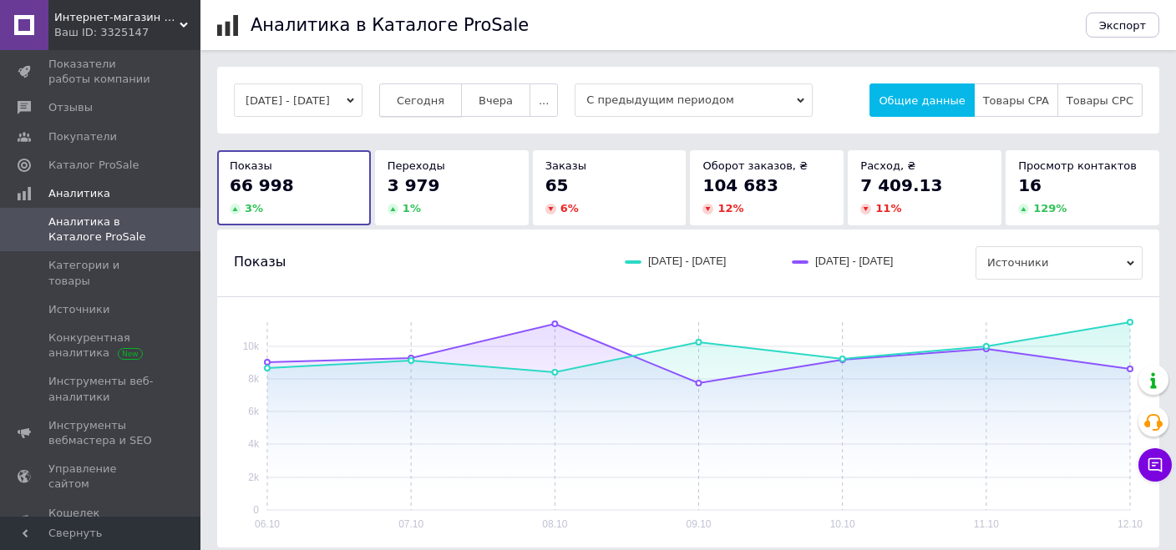
click at [434, 109] on button "Сегодня" at bounding box center [420, 99] width 83 height 33
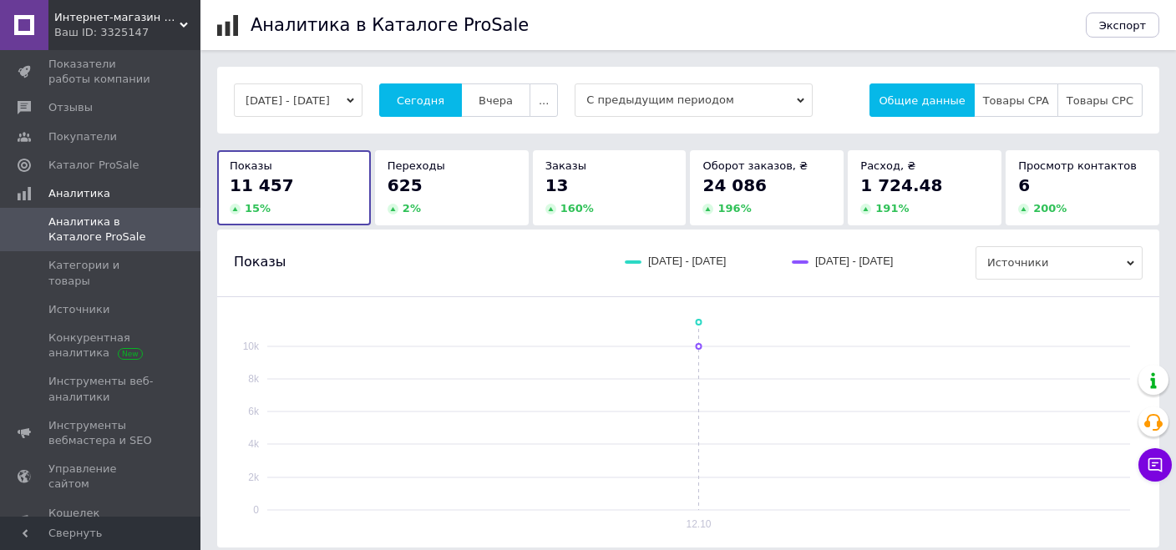
click at [739, 98] on span "С предыдущим периодом" at bounding box center [693, 99] width 238 height 33
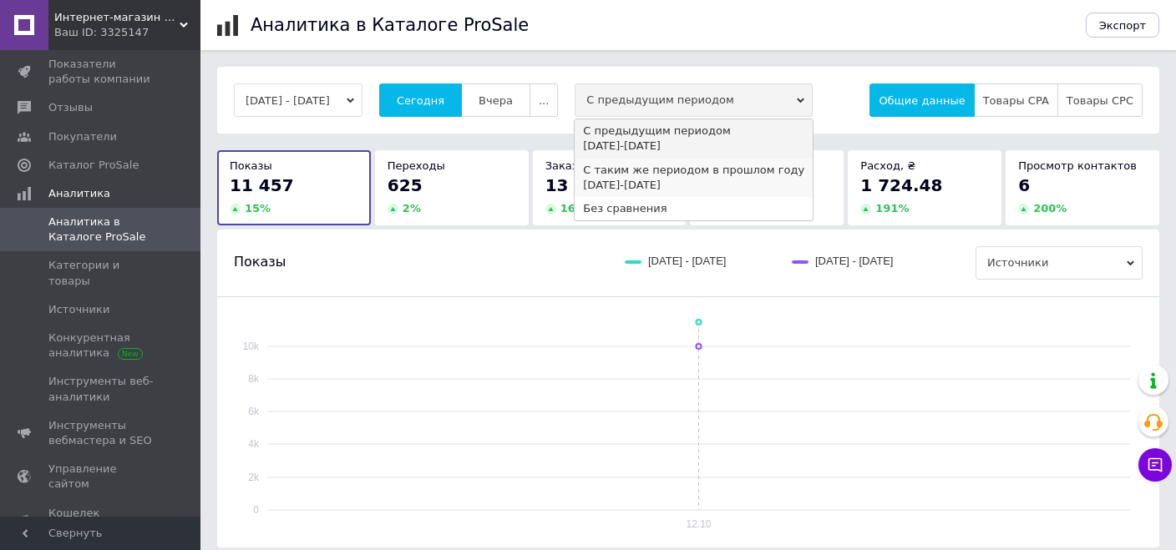
click at [701, 184] on div "12.10.2024 - 12.10.2024" at bounding box center [693, 185] width 221 height 15
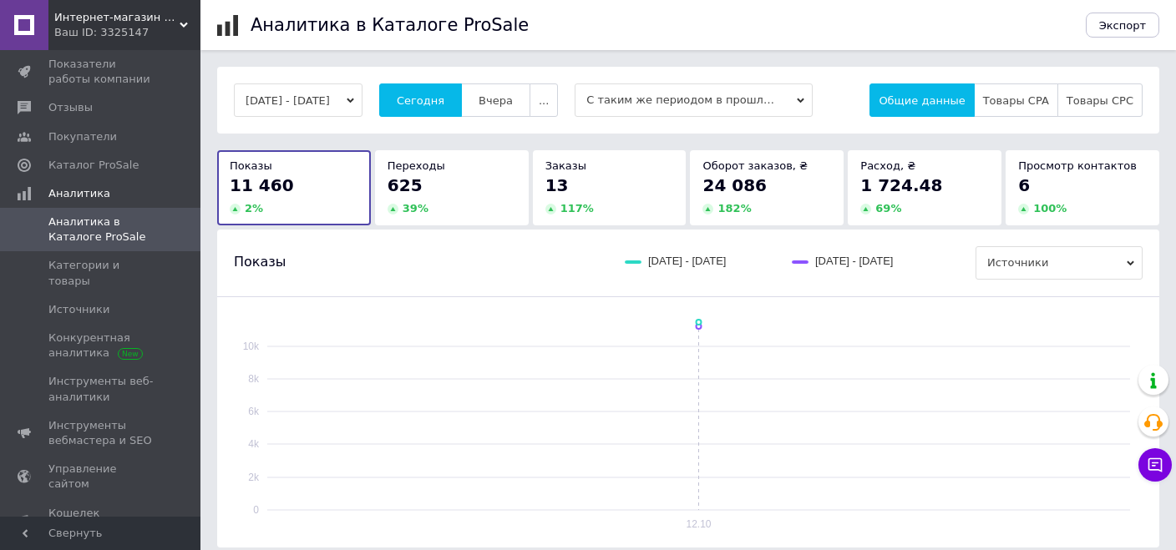
click at [584, 183] on div "13" at bounding box center [609, 185] width 129 height 23
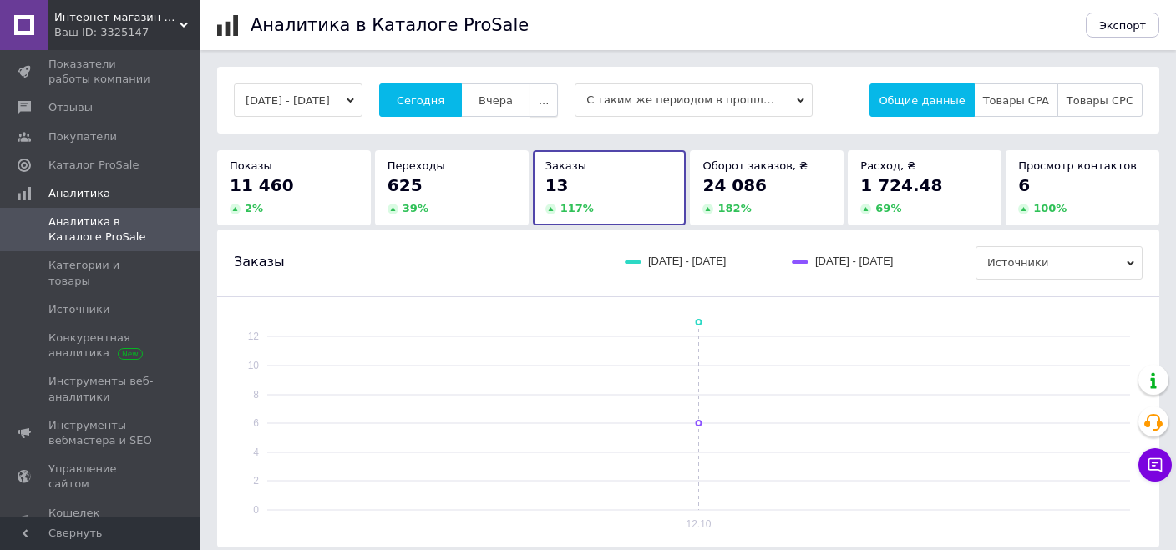
click at [549, 97] on span "..." at bounding box center [544, 100] width 10 height 13
click at [526, 167] on span "Неделя" at bounding box center [509, 165] width 43 height 13
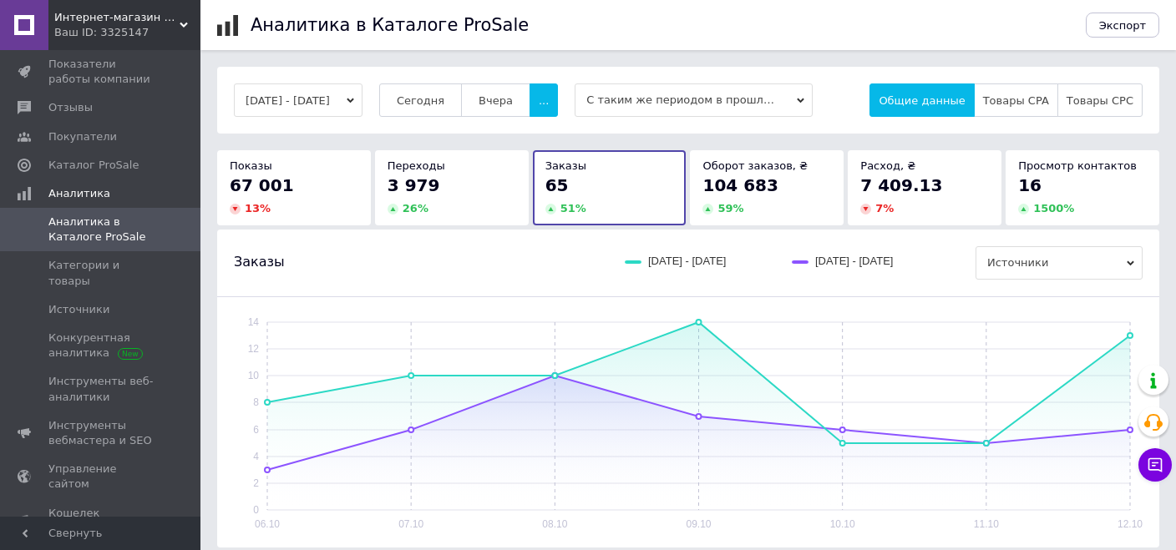
click at [338, 205] on div "13 %" at bounding box center [294, 208] width 129 height 15
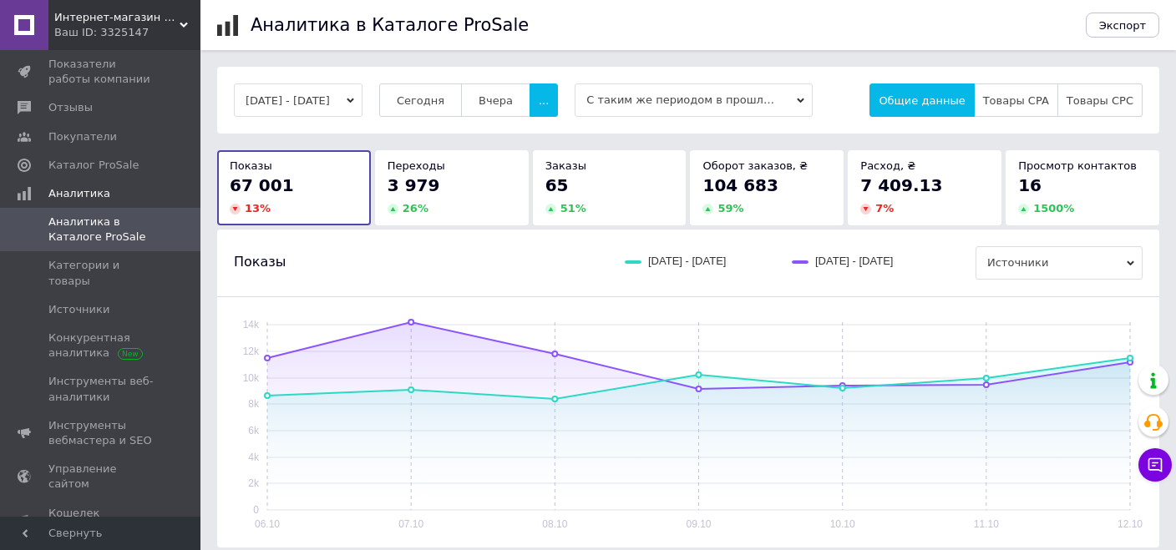
click at [477, 195] on div "3 979" at bounding box center [451, 185] width 129 height 23
